Goal: Information Seeking & Learning: Learn about a topic

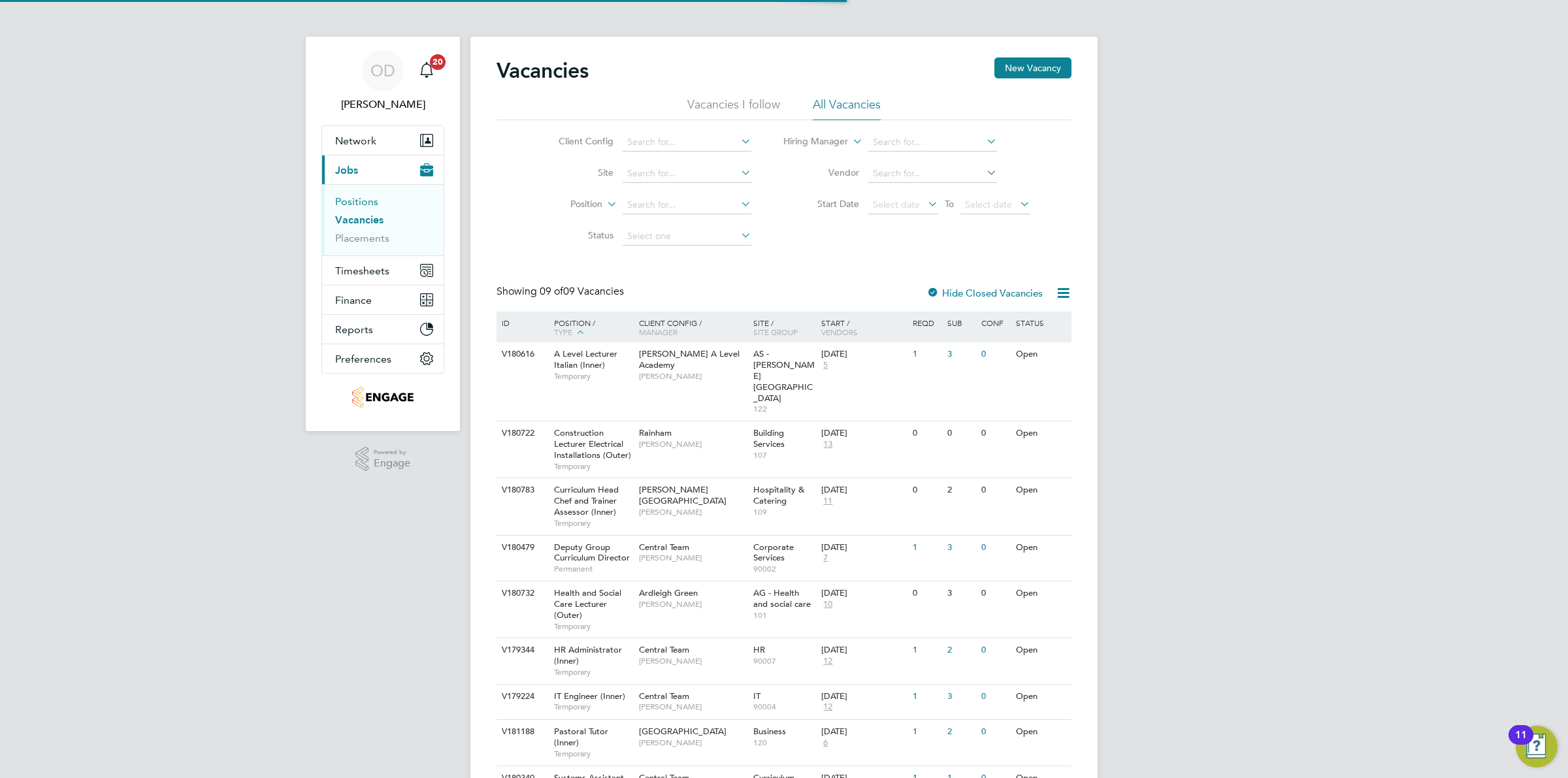
click at [374, 200] on link "Positions" at bounding box center [357, 202] width 43 height 13
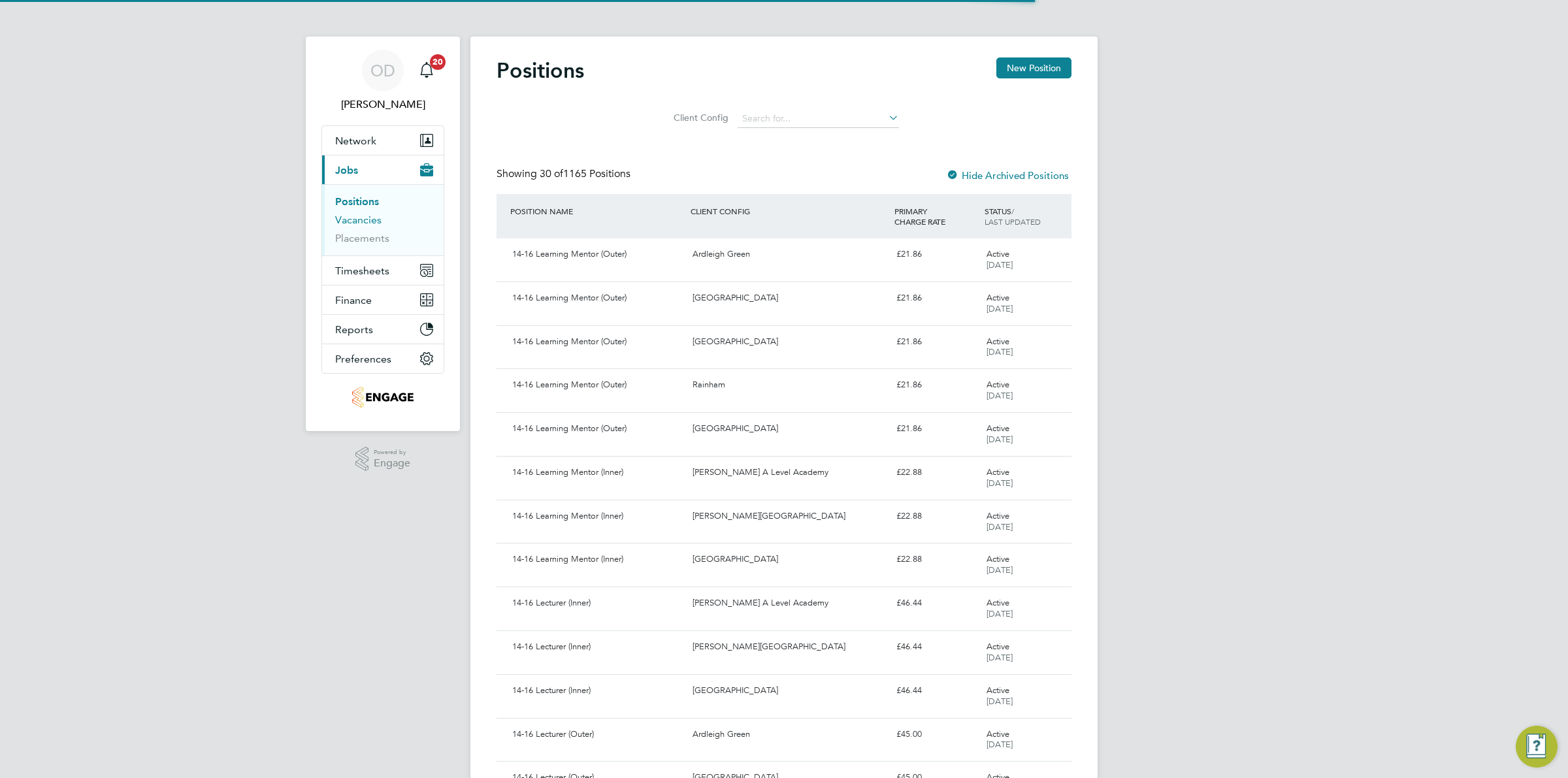
click at [379, 217] on link "Vacancies" at bounding box center [358, 220] width 46 height 13
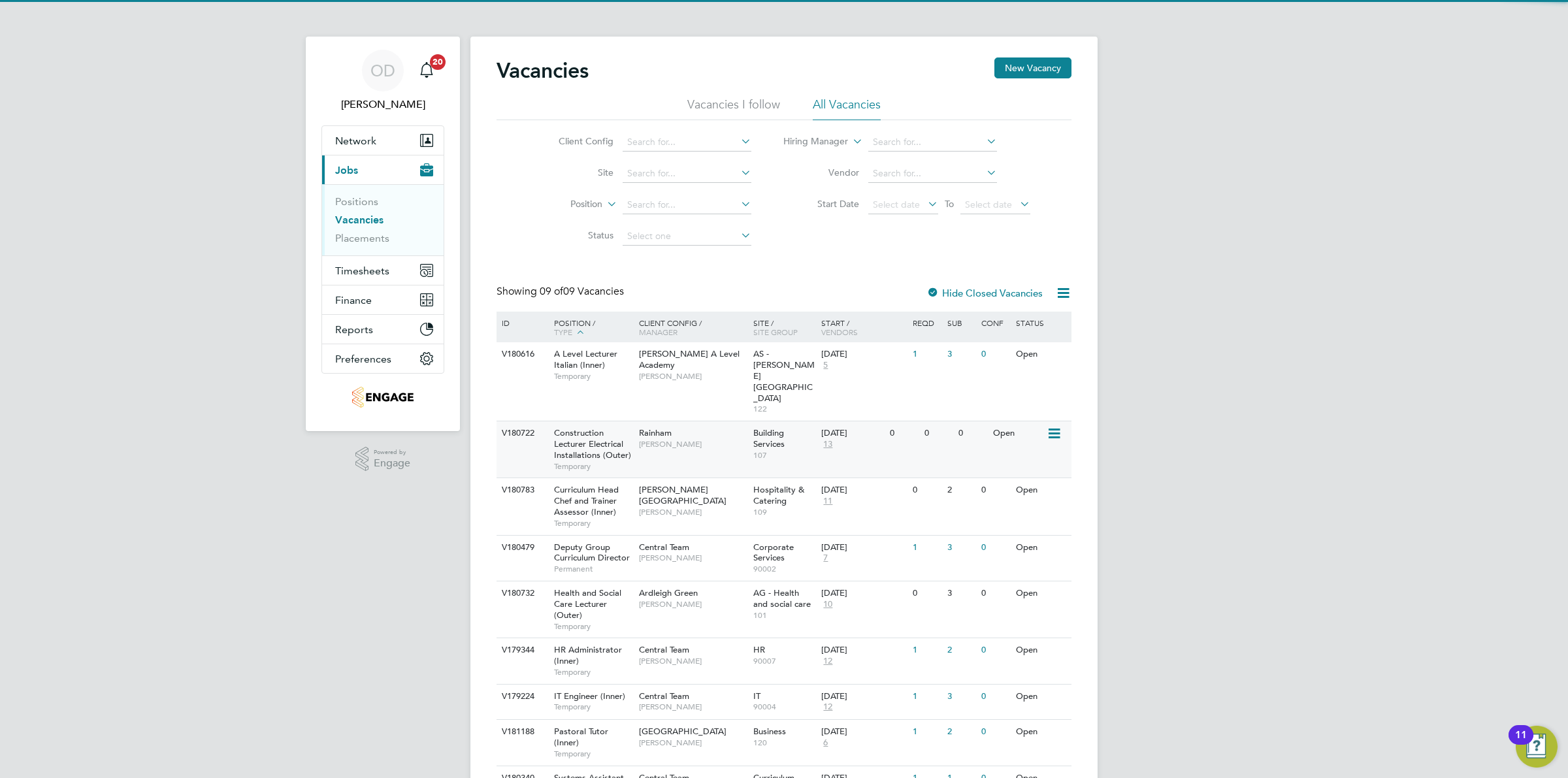
scroll to position [49, 0]
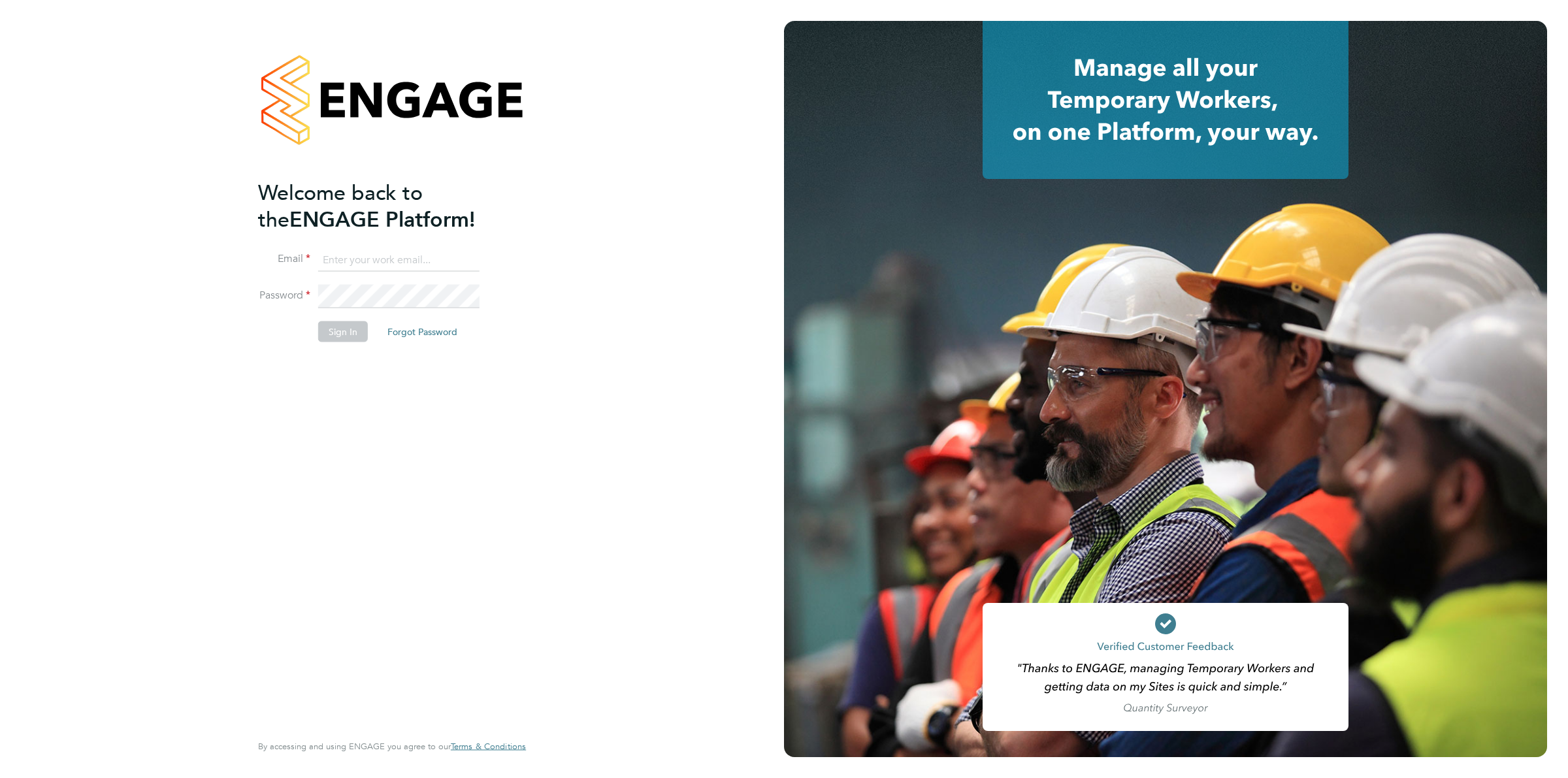
type input "ollie.dart@novaeducation.net"
click at [361, 333] on button "Sign In" at bounding box center [343, 332] width 49 height 21
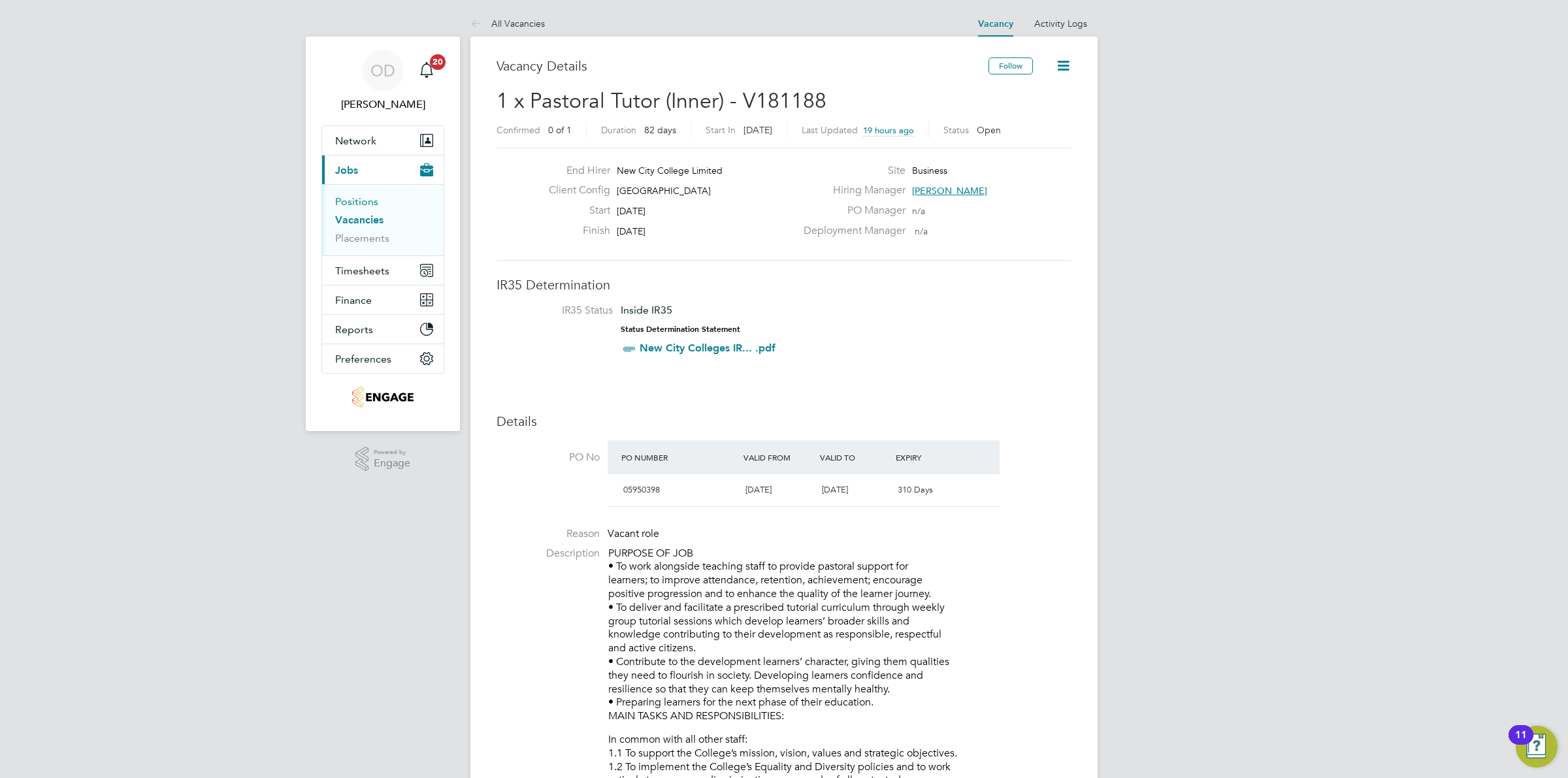
click at [362, 196] on link "Positions" at bounding box center [357, 202] width 43 height 13
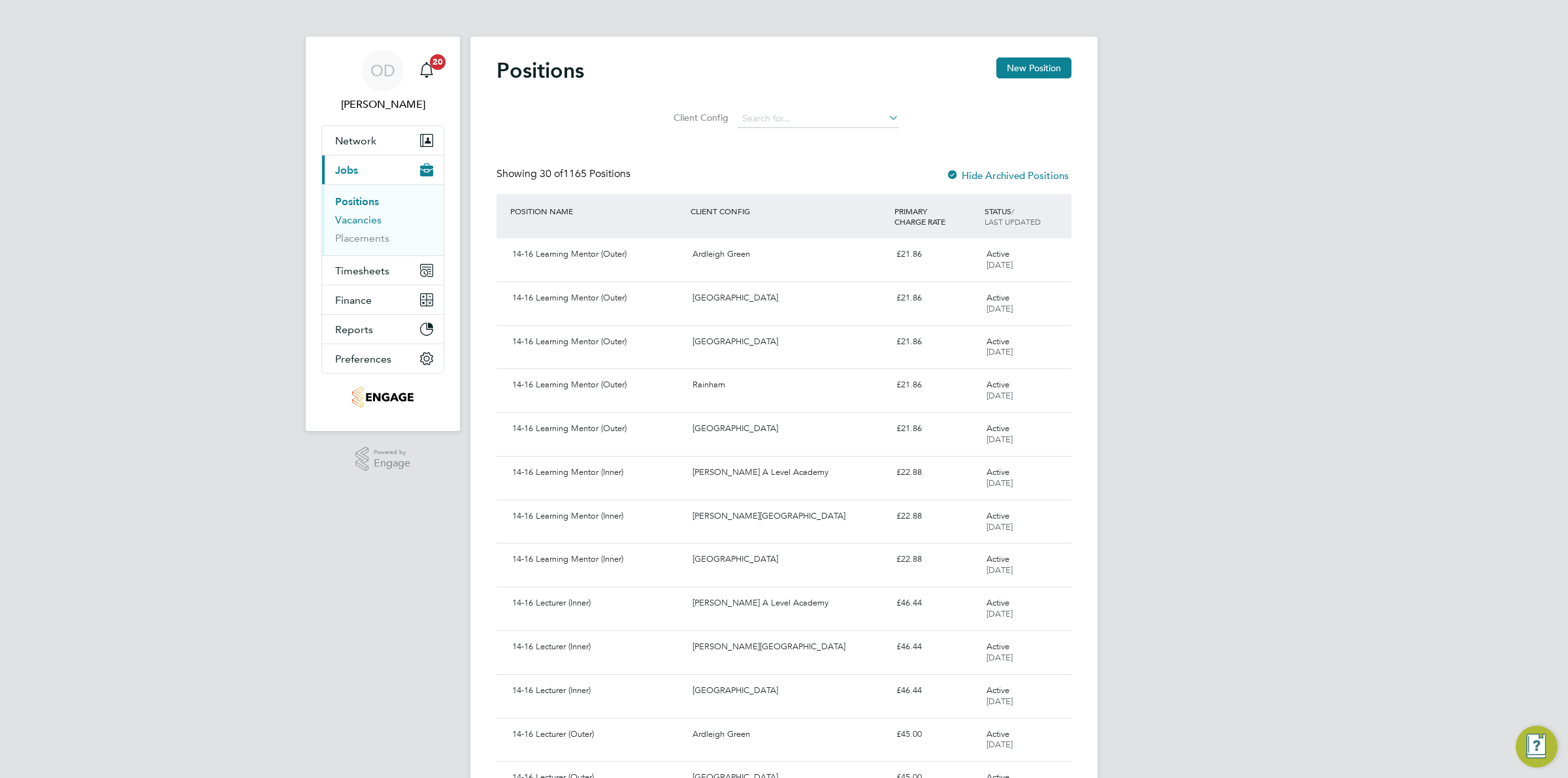
click at [365, 219] on link "Vacancies" at bounding box center [358, 220] width 46 height 13
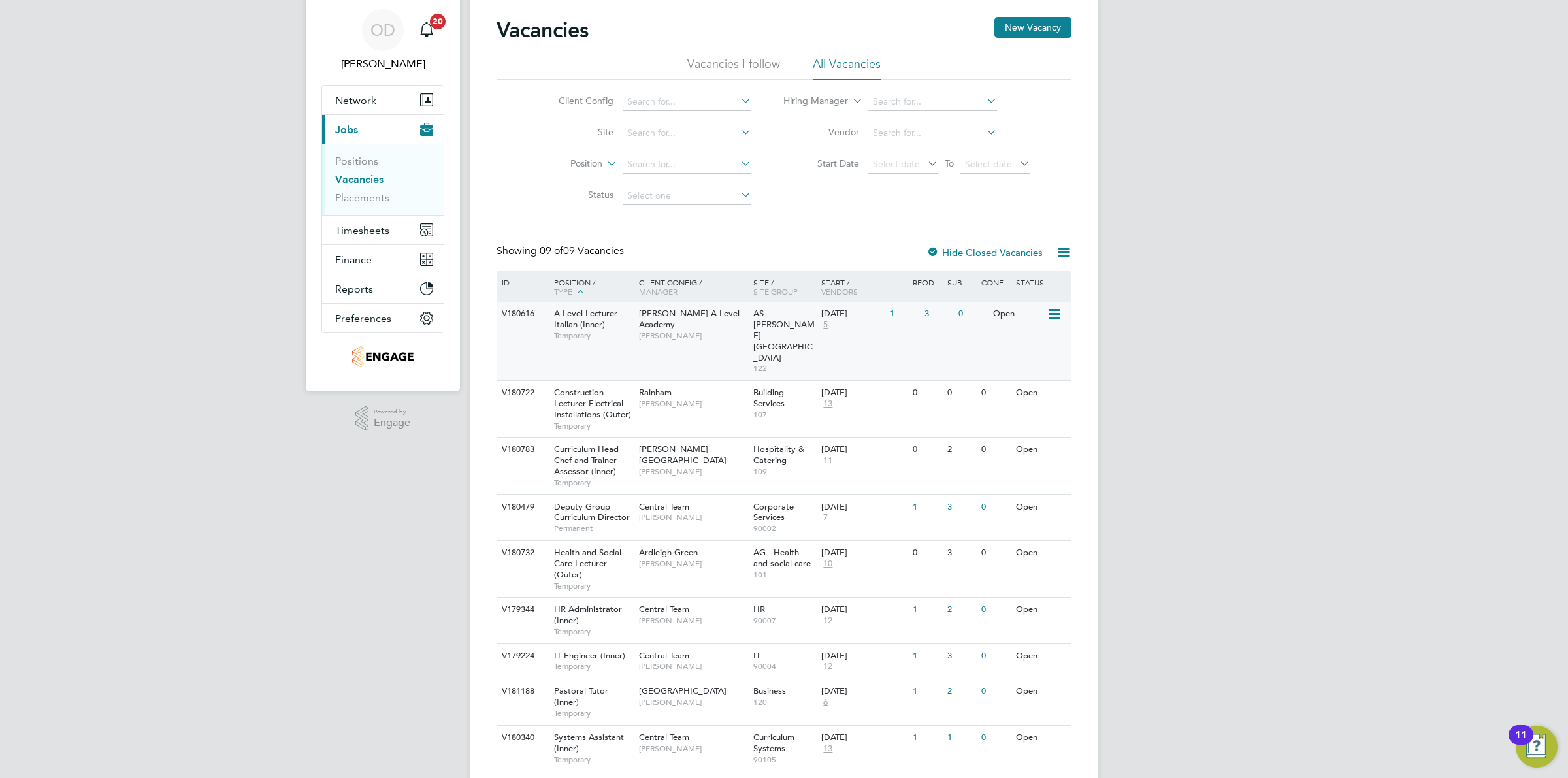
scroll to position [49, 0]
